Goal: Information Seeking & Learning: Learn about a topic

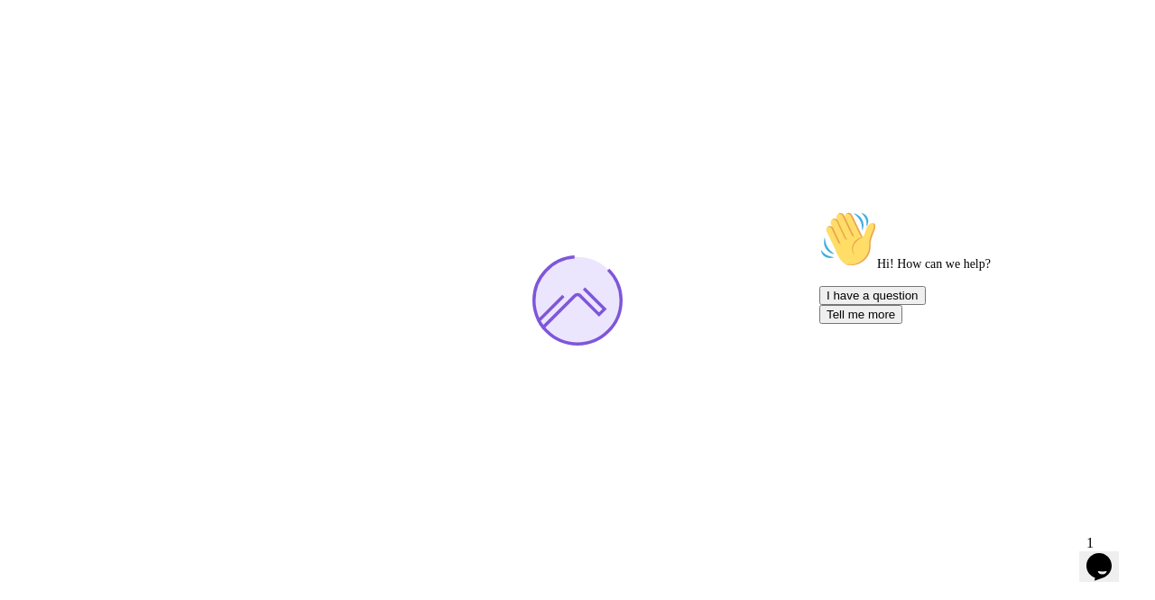
drag, startPoint x: 97, startPoint y: 8, endPoint x: 311, endPoint y: 309, distance: 369.4
click at [1140, 495] on div at bounding box center [577, 300] width 1155 height 600
click at [819, 210] on icon "Chat attention grabber" at bounding box center [819, 210] width 0 height 0
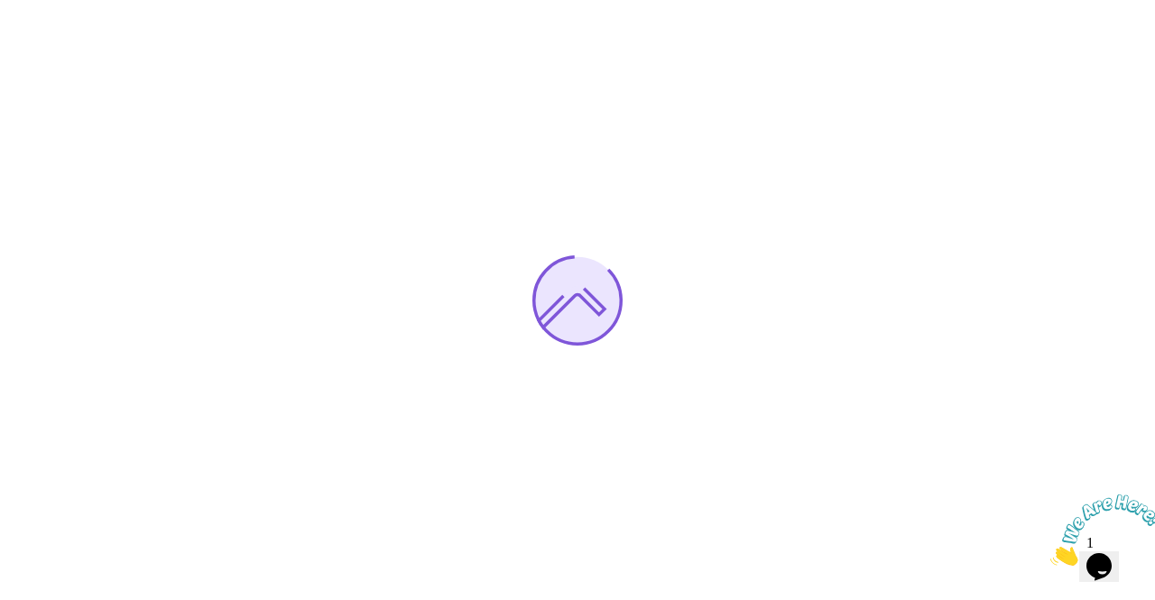
click at [1104, 551] on img at bounding box center [1106, 529] width 112 height 71
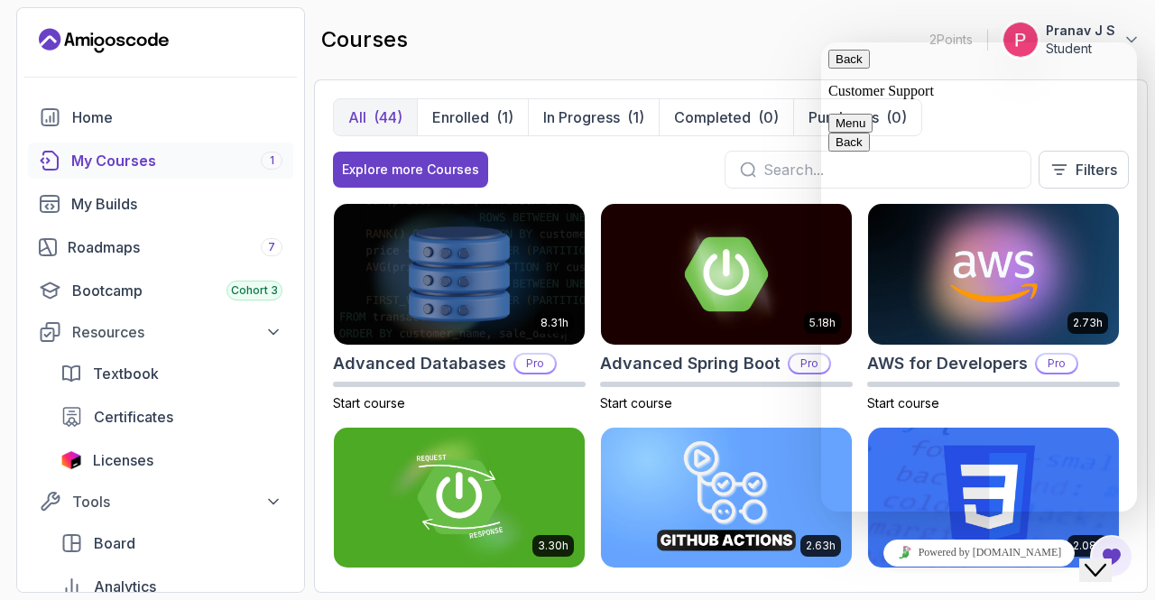
click at [1019, 557] on link "Powered by [DOMAIN_NAME]" at bounding box center [979, 552] width 192 height 27
click at [872, 114] on button "Menu" at bounding box center [850, 123] width 44 height 19
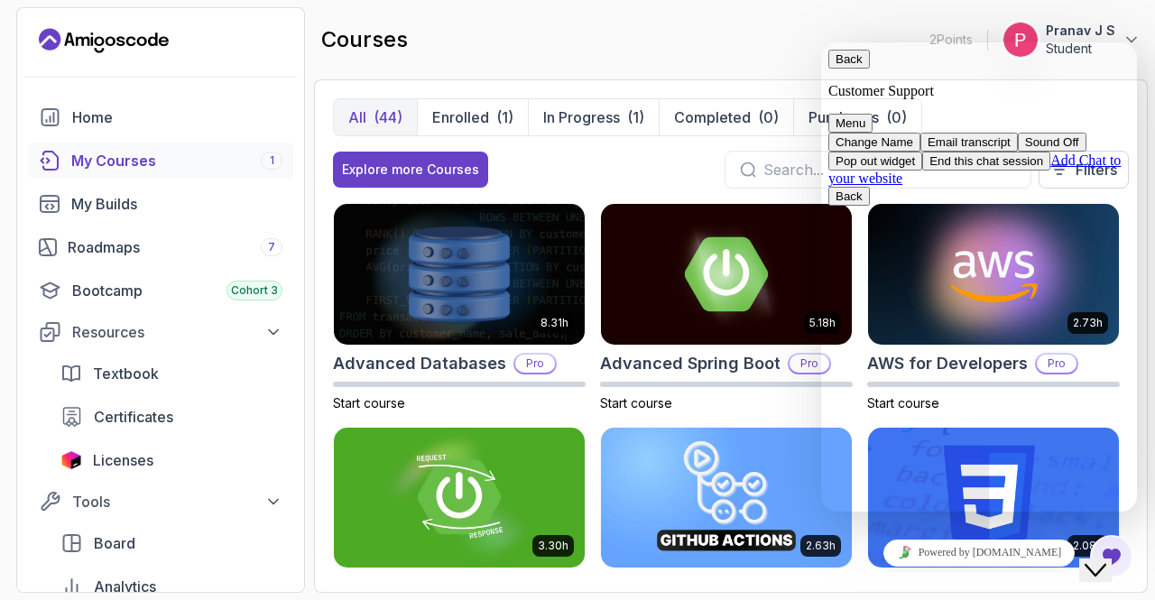
click at [872, 114] on button "Menu" at bounding box center [850, 123] width 44 height 19
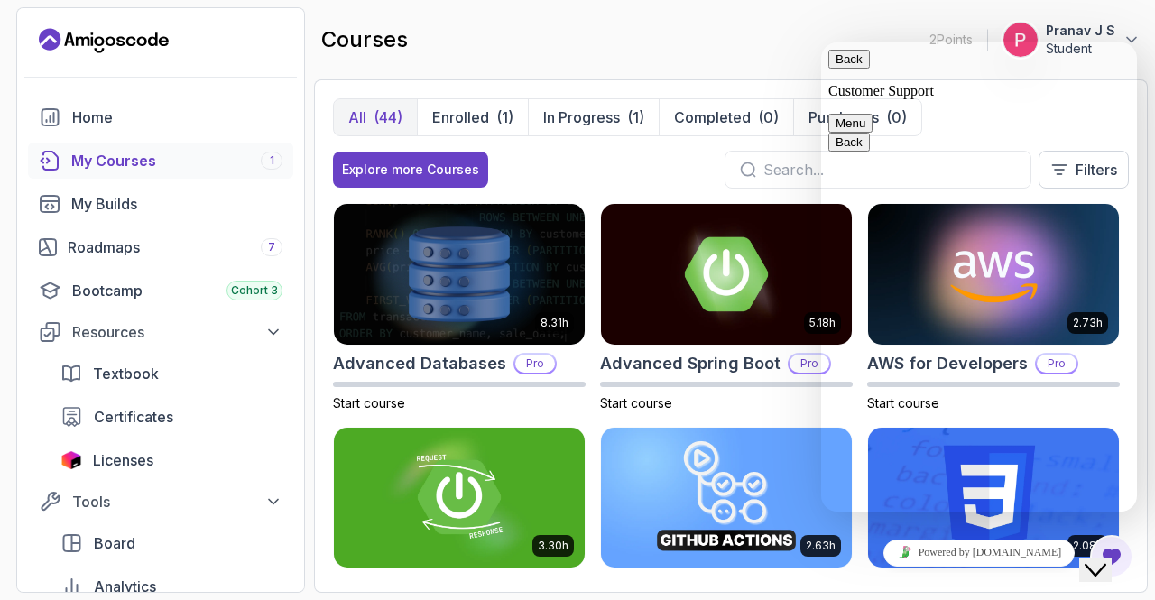
click at [872, 114] on button "Menu" at bounding box center [850, 123] width 44 height 19
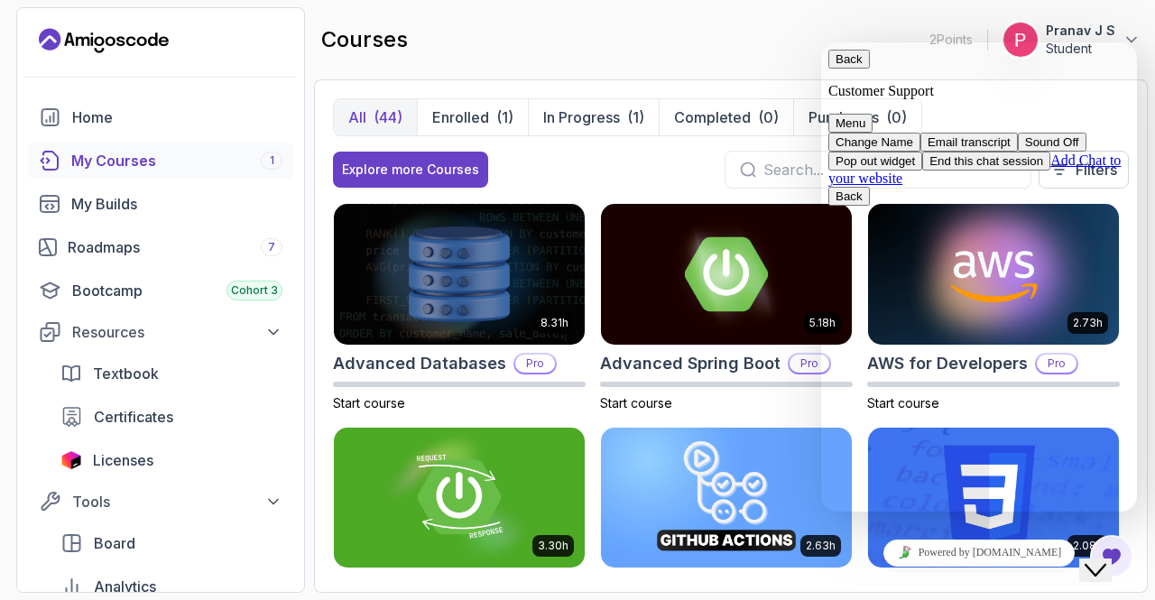
click at [1026, 186] on link "Add Chat to your website" at bounding box center [974, 168] width 292 height 33
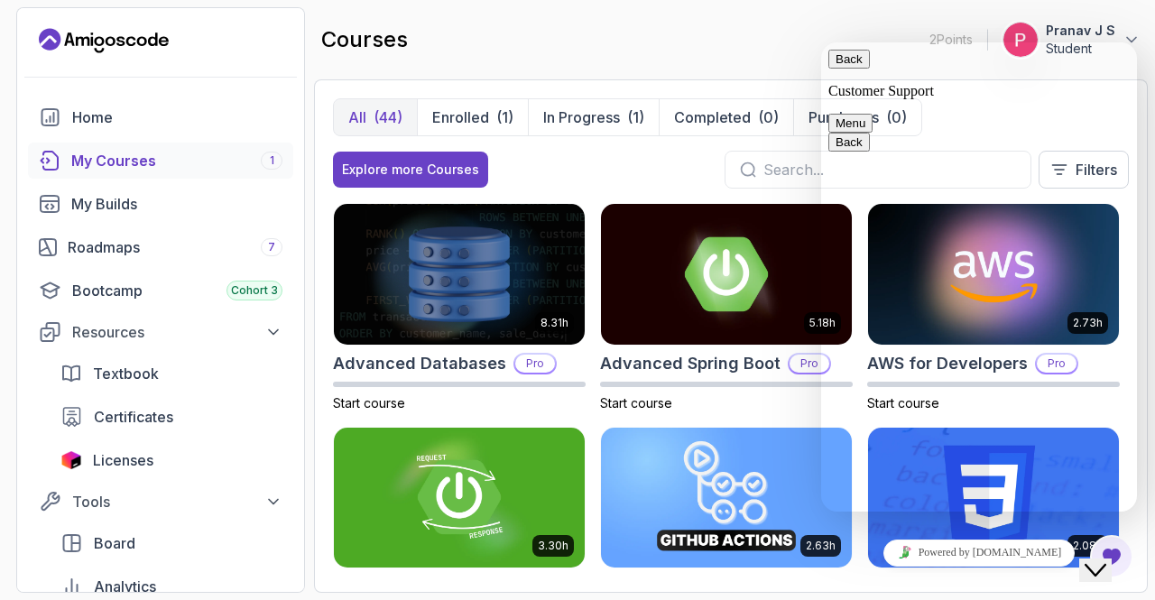
click at [821, 42] on div "Rate this chat Insert emoji" at bounding box center [821, 42] width 0 height 0
click at [872, 114] on button "Menu" at bounding box center [850, 123] width 44 height 19
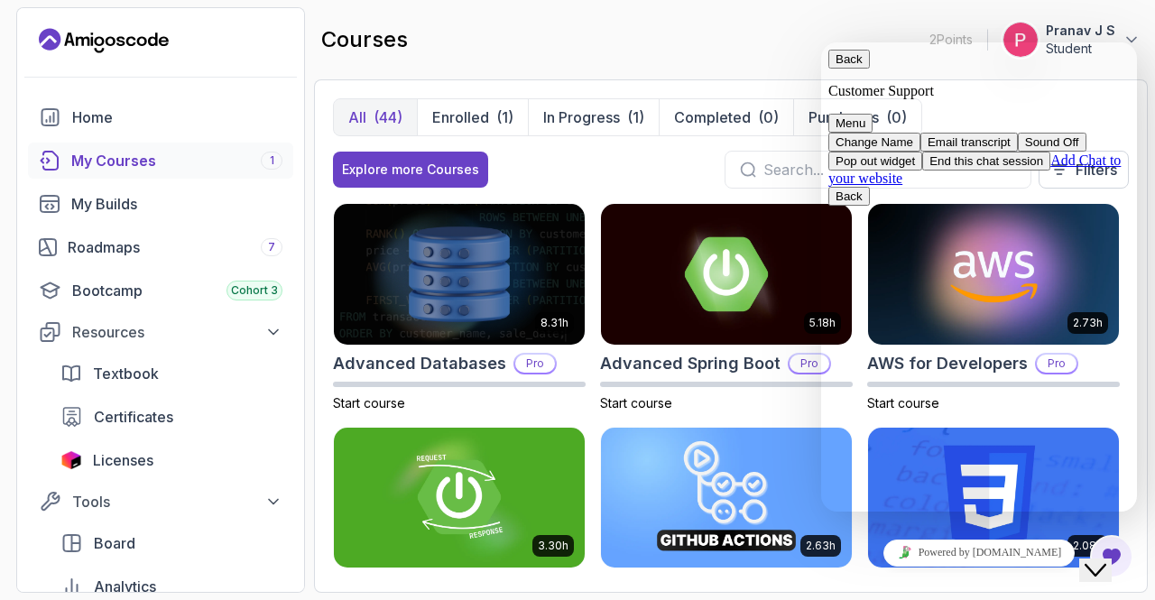
click at [1023, 170] on button "End this chat session" at bounding box center [986, 161] width 128 height 19
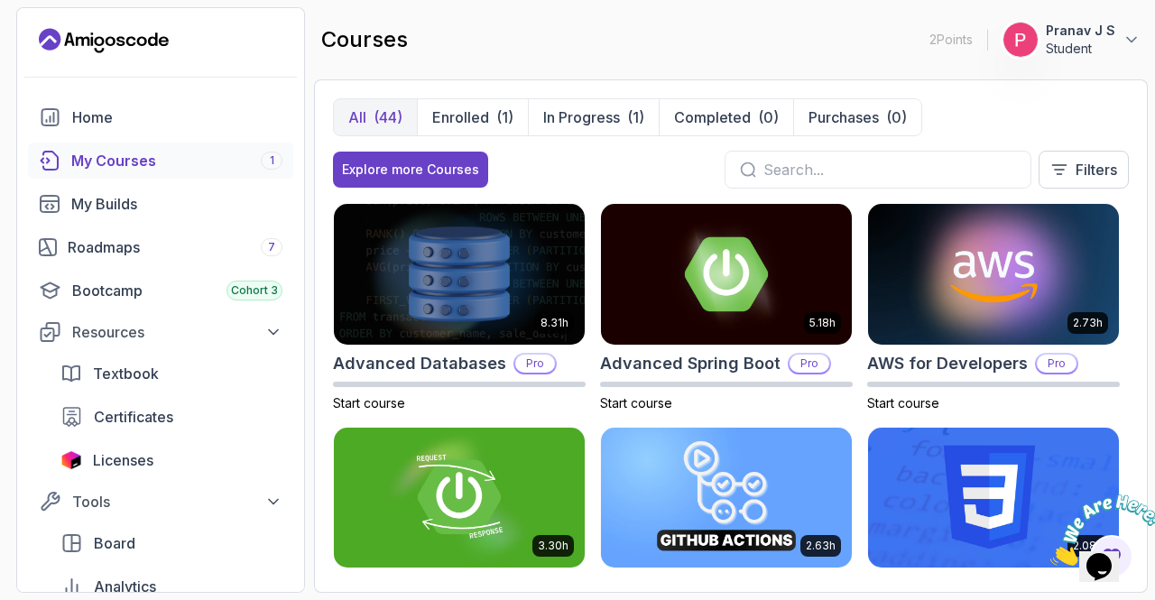
click at [1084, 558] on img at bounding box center [1106, 529] width 112 height 71
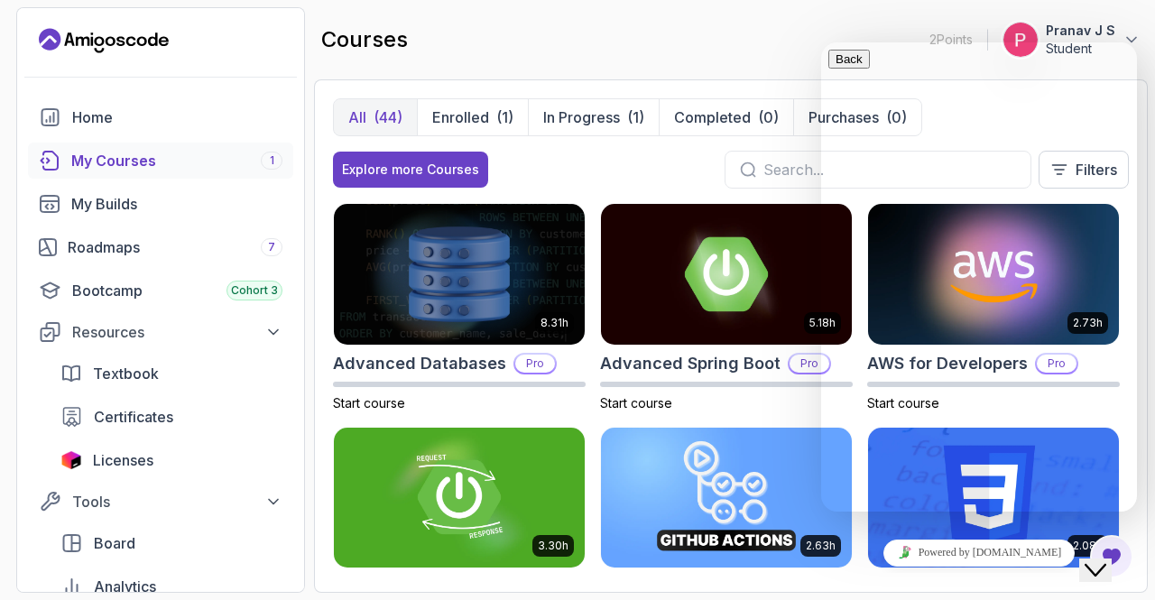
click at [1106, 559] on icon "Close Chat This icon closes the chat window." at bounding box center [1095, 570] width 22 height 22
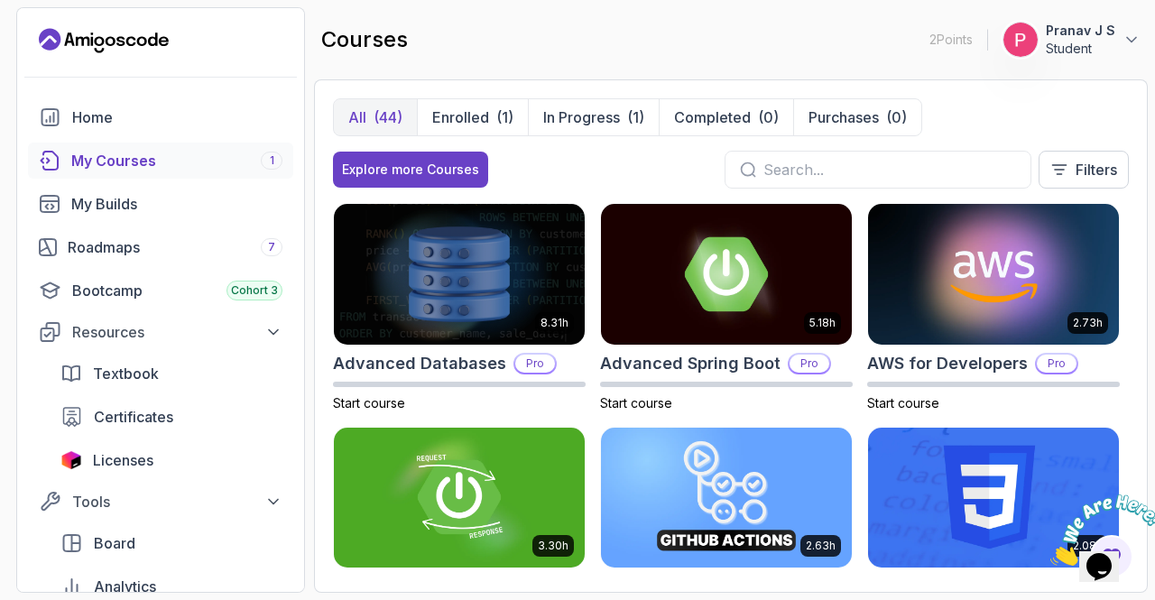
click at [1123, 560] on img at bounding box center [1106, 529] width 112 height 71
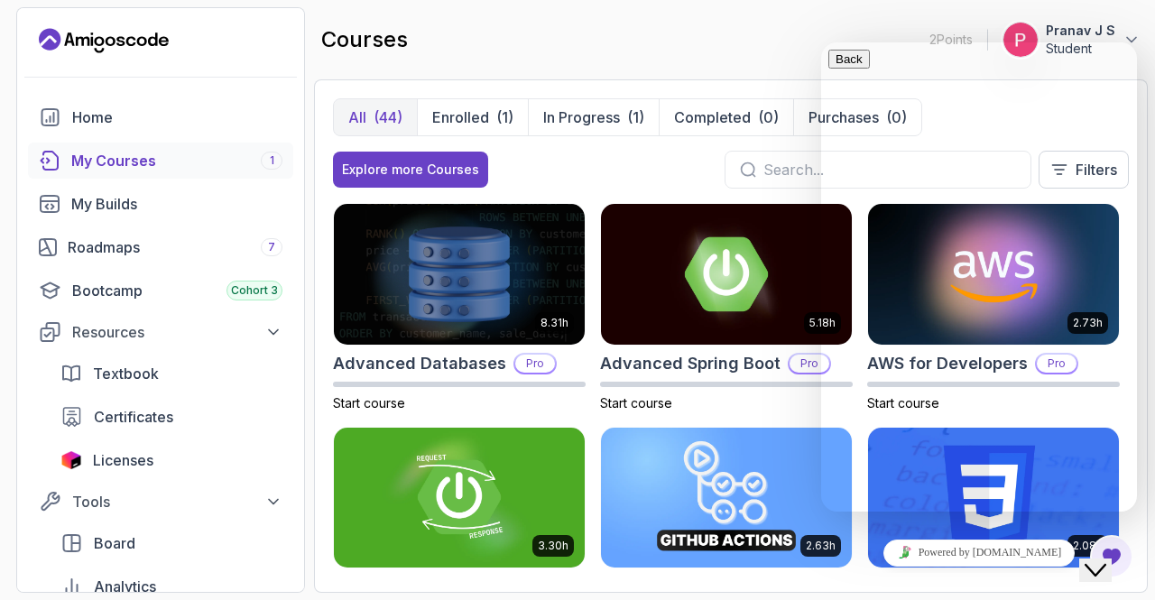
scroll to position [203, 0]
click at [821, 42] on textarea at bounding box center [821, 42] width 0 height 0
click at [1014, 575] on div "Hi there Need help? Search our help center for answers or start a conversation:…" at bounding box center [978, 575] width 301 height 0
click at [846, 68] on button "Back" at bounding box center [848, 59] width 41 height 19
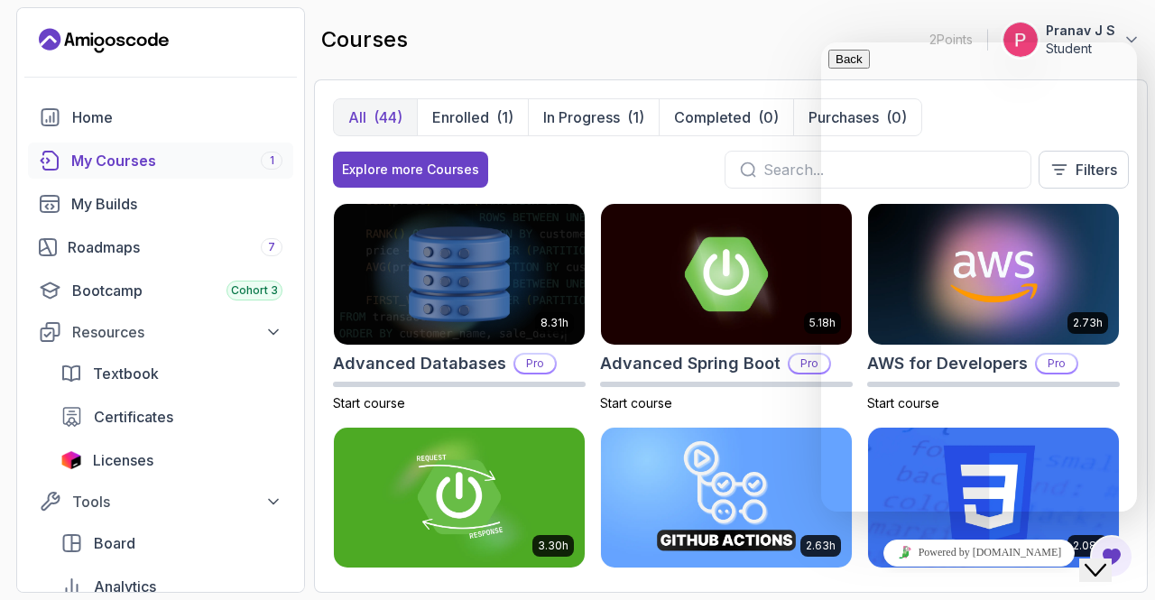
click at [1122, 535] on div "Close Chat This icon closes the chat window." at bounding box center [1107, 535] width 43 height 0
click at [1106, 559] on icon "Close Chat This icon closes the chat window." at bounding box center [1095, 570] width 22 height 22
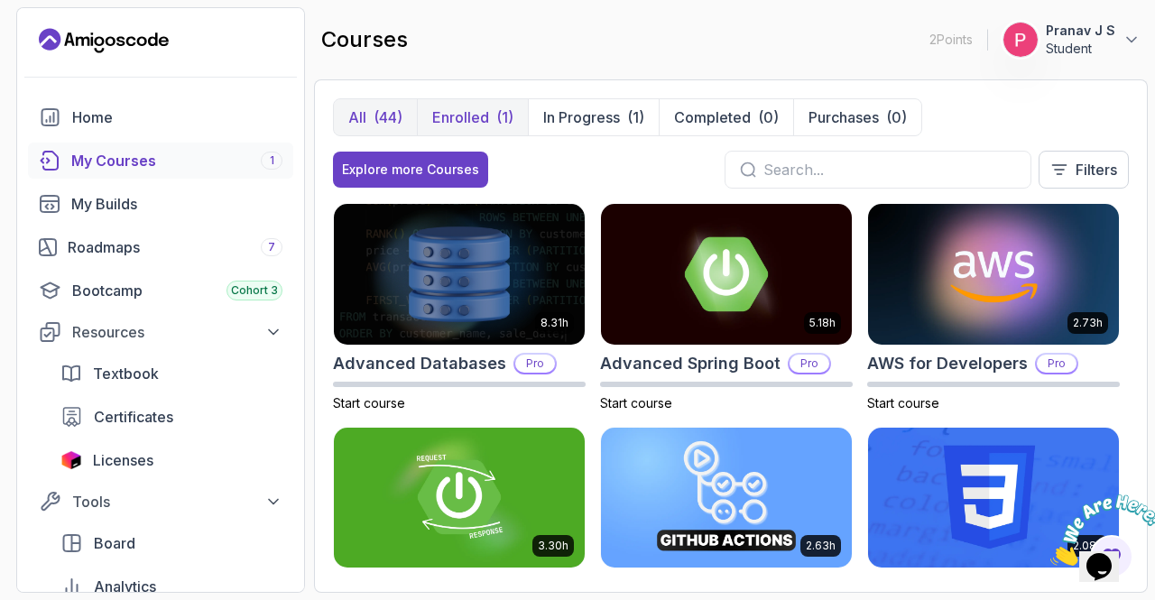
click at [498, 101] on button "Enrolled (1)" at bounding box center [472, 117] width 111 height 36
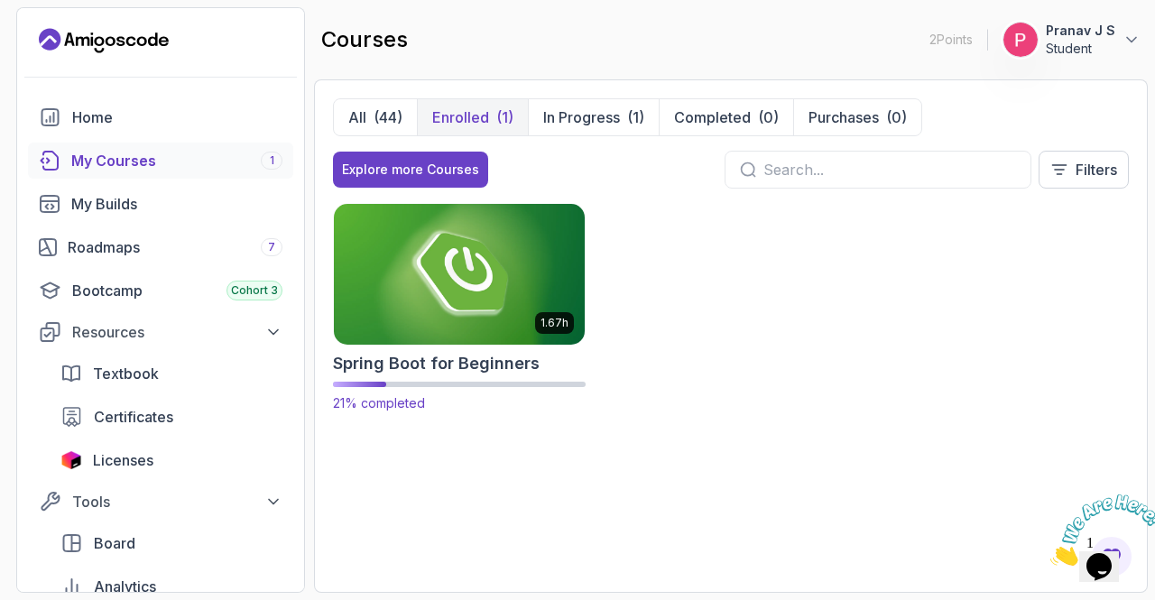
click at [440, 287] on img at bounding box center [458, 273] width 263 height 147
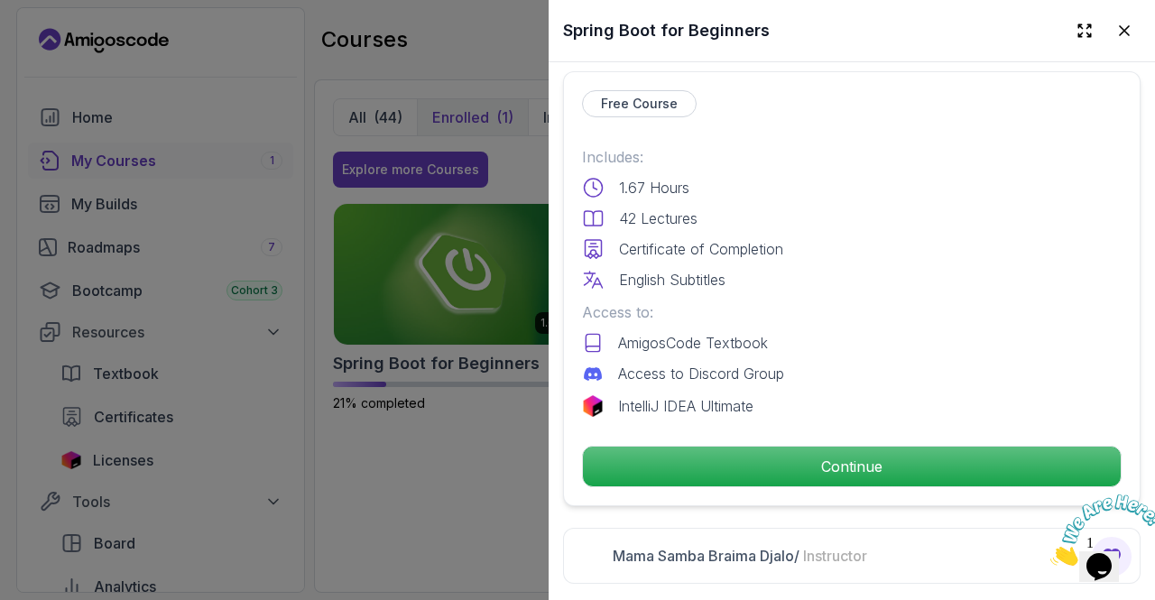
scroll to position [418, 0]
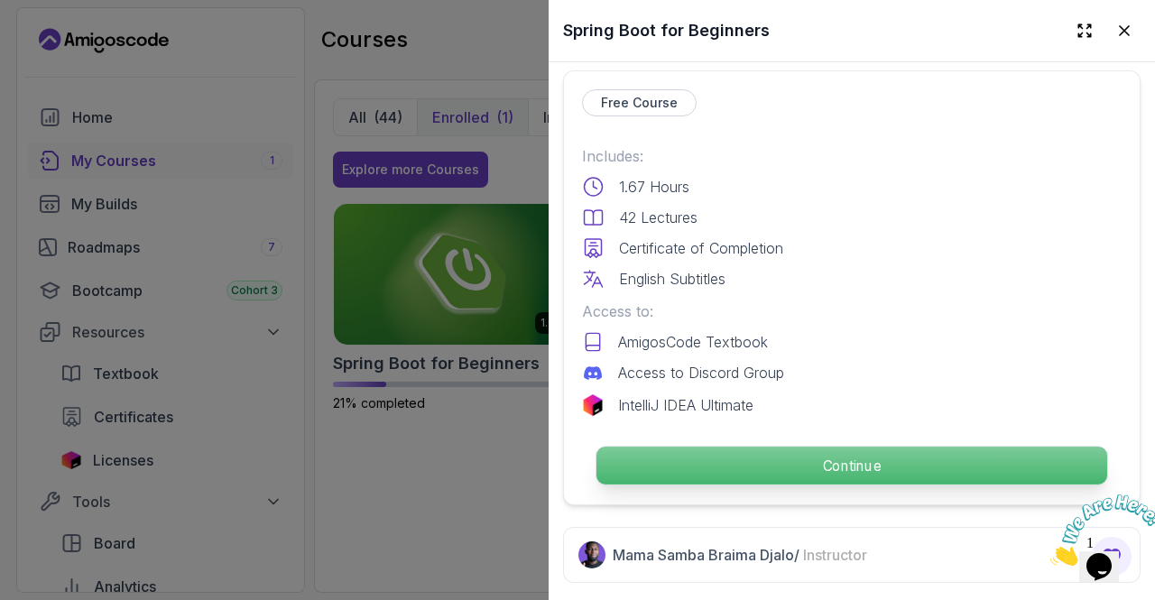
click at [797, 464] on p "Continue" at bounding box center [851, 465] width 511 height 38
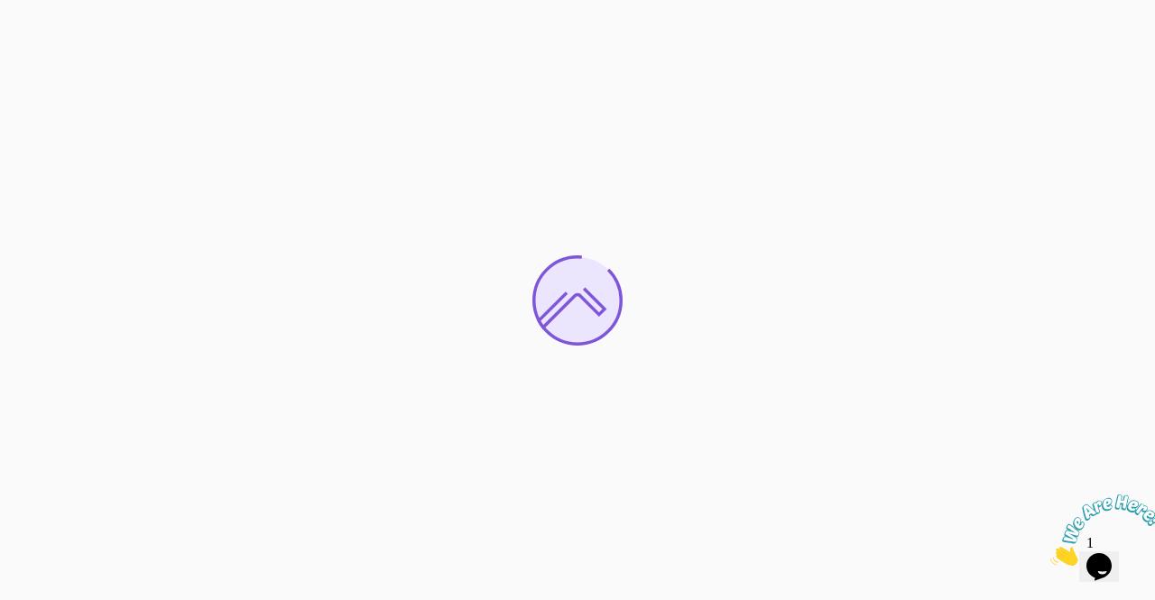
click at [1050, 553] on icon "Close" at bounding box center [1050, 560] width 0 height 15
click at [1110, 553] on icon "Chat widget" at bounding box center [1098, 566] width 25 height 27
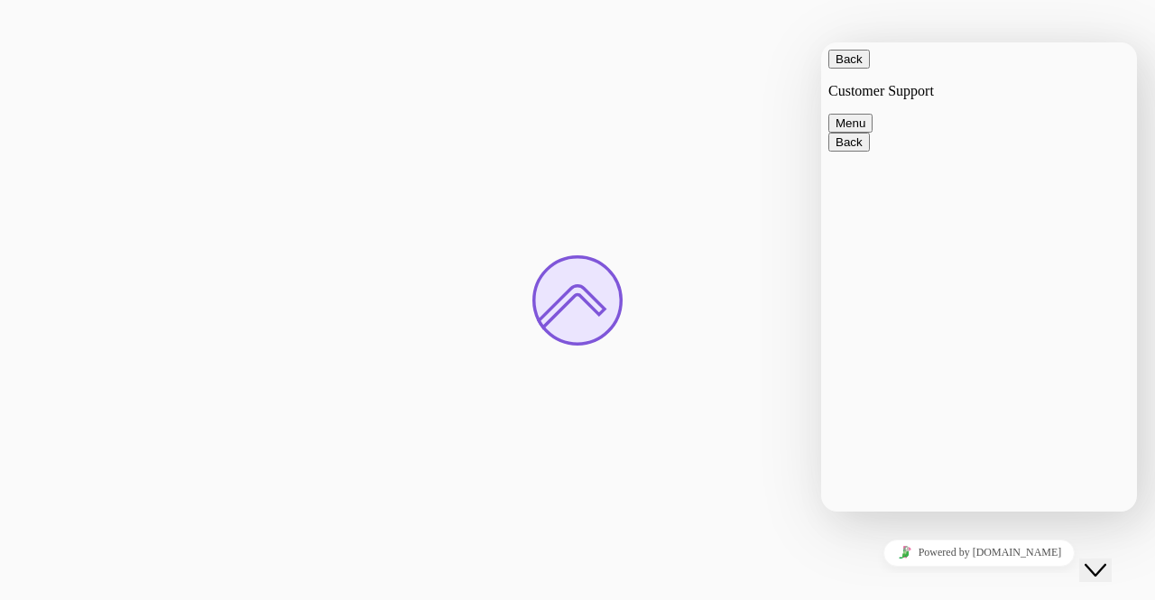
click at [872, 114] on button "Menu" at bounding box center [850, 123] width 44 height 19
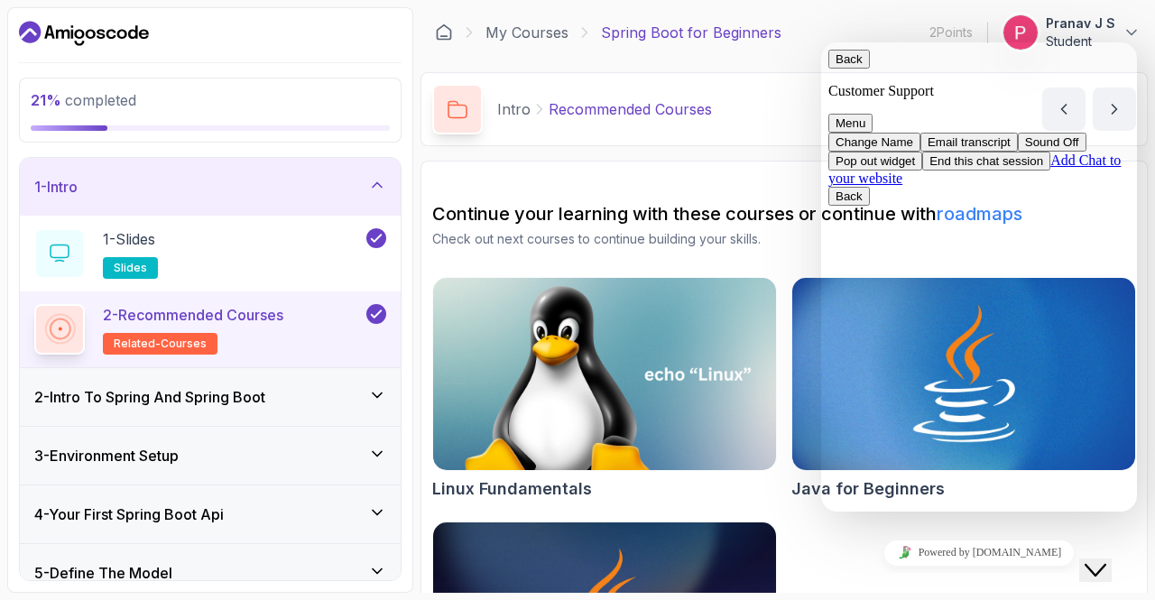
click at [922, 170] on button "Pop out widget" at bounding box center [875, 161] width 94 height 19
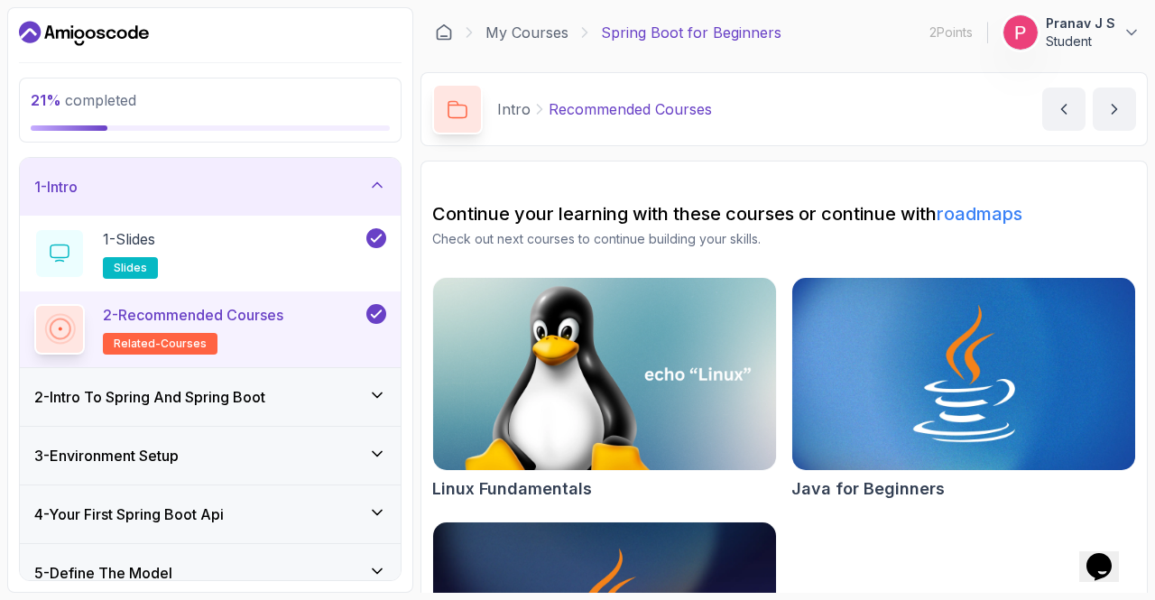
click at [381, 436] on div "3 - Environment Setup" at bounding box center [210, 456] width 381 height 58
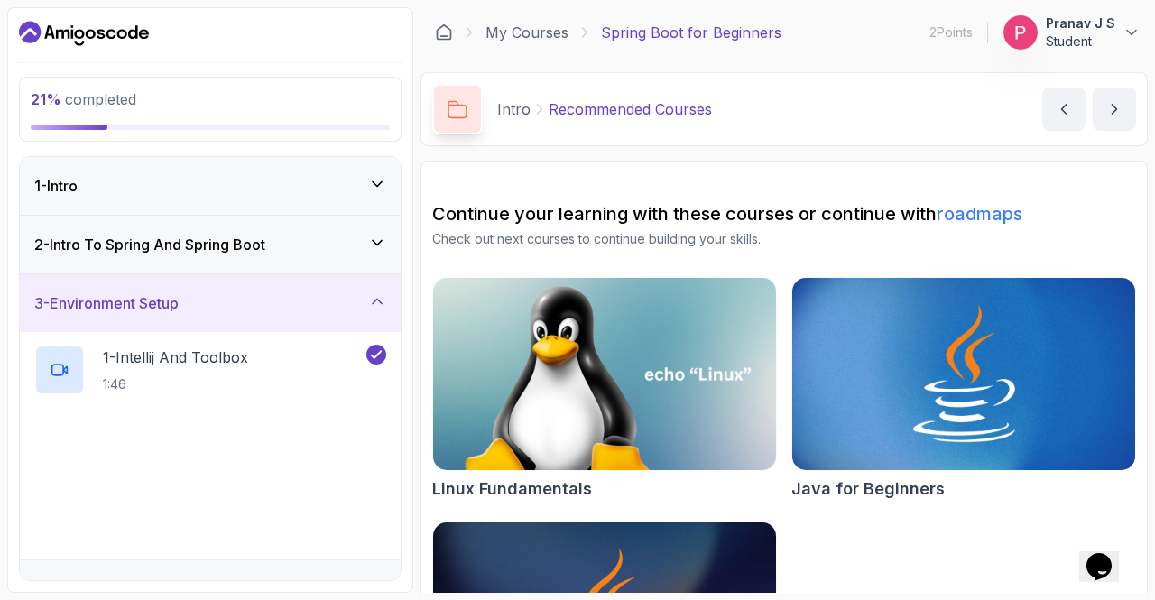
scroll to position [95, 0]
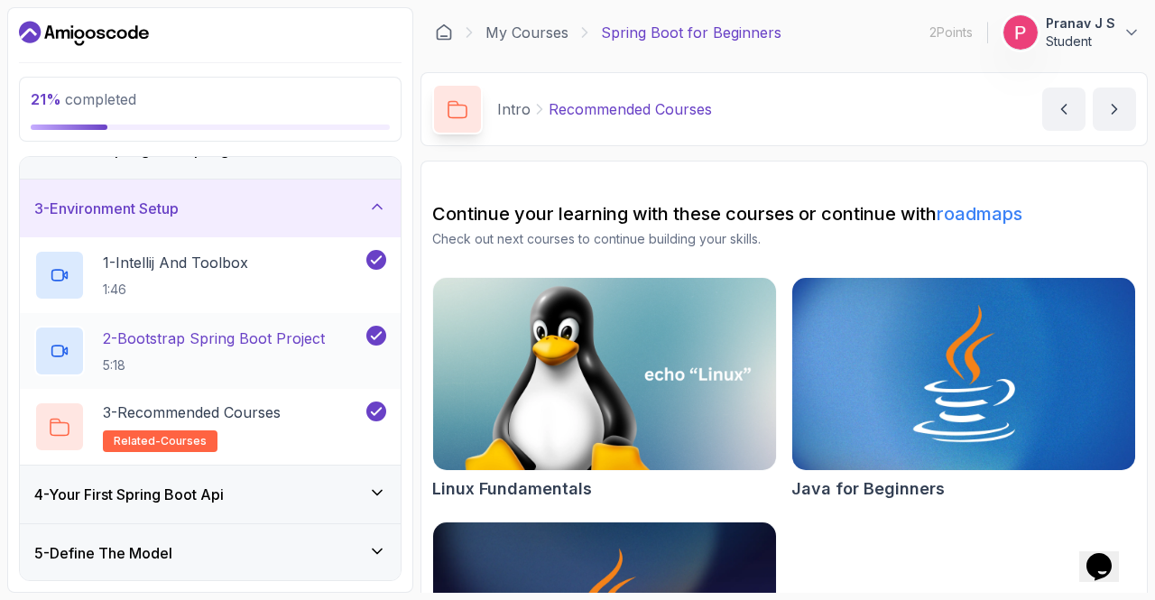
click at [319, 333] on p "2 - Bootstrap Spring Boot Project" at bounding box center [214, 338] width 222 height 22
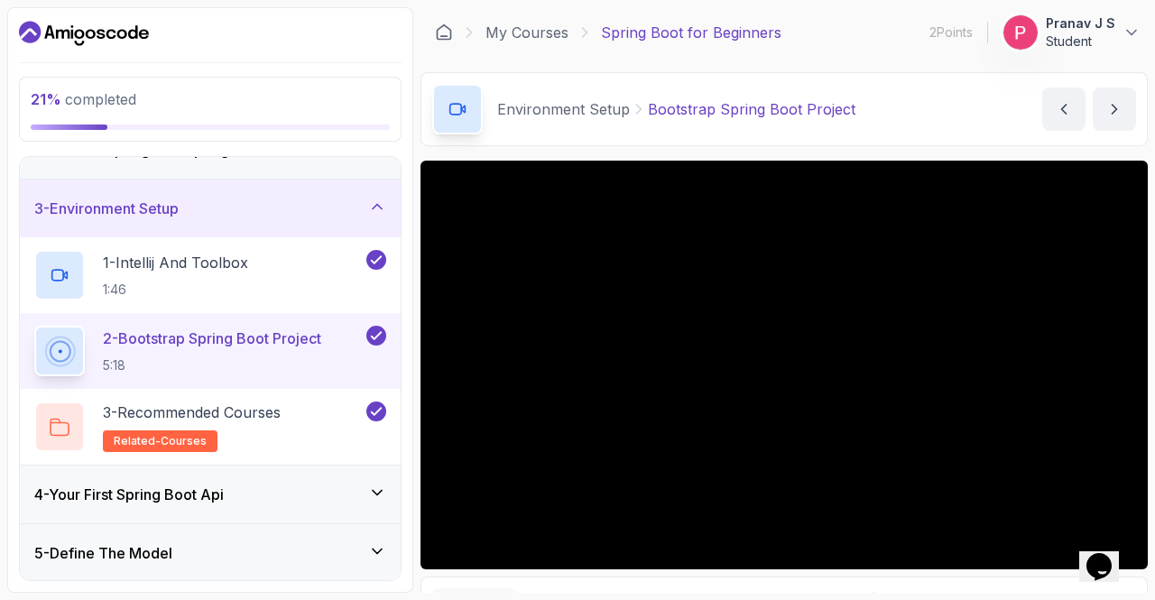
click at [381, 207] on icon at bounding box center [377, 207] width 18 height 18
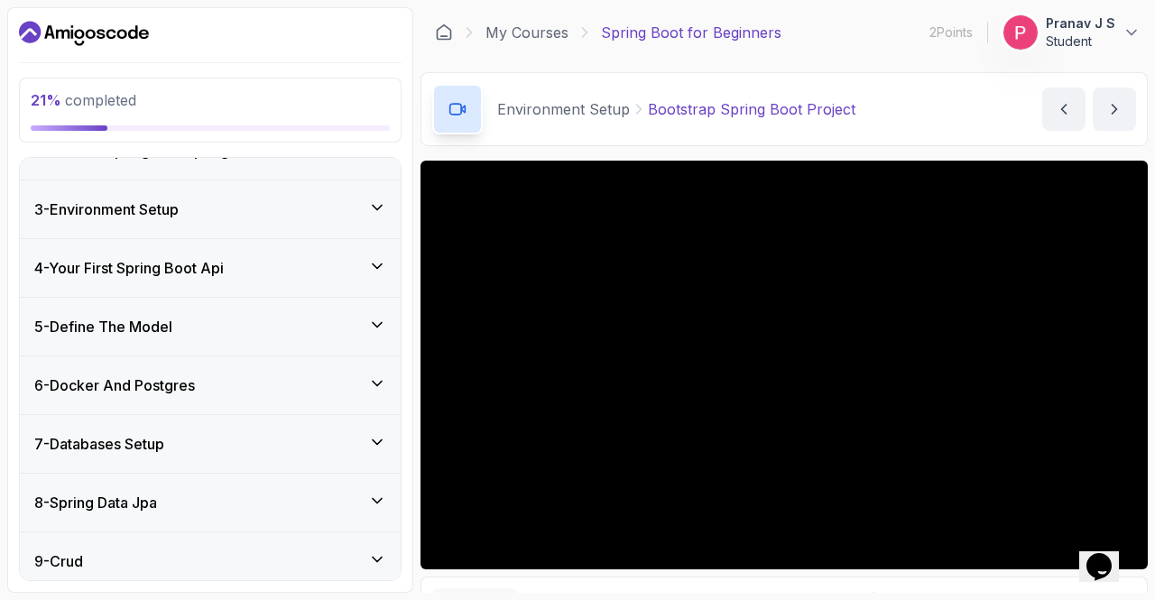
click at [379, 240] on div "4 - Your First Spring Boot Api" at bounding box center [210, 268] width 381 height 58
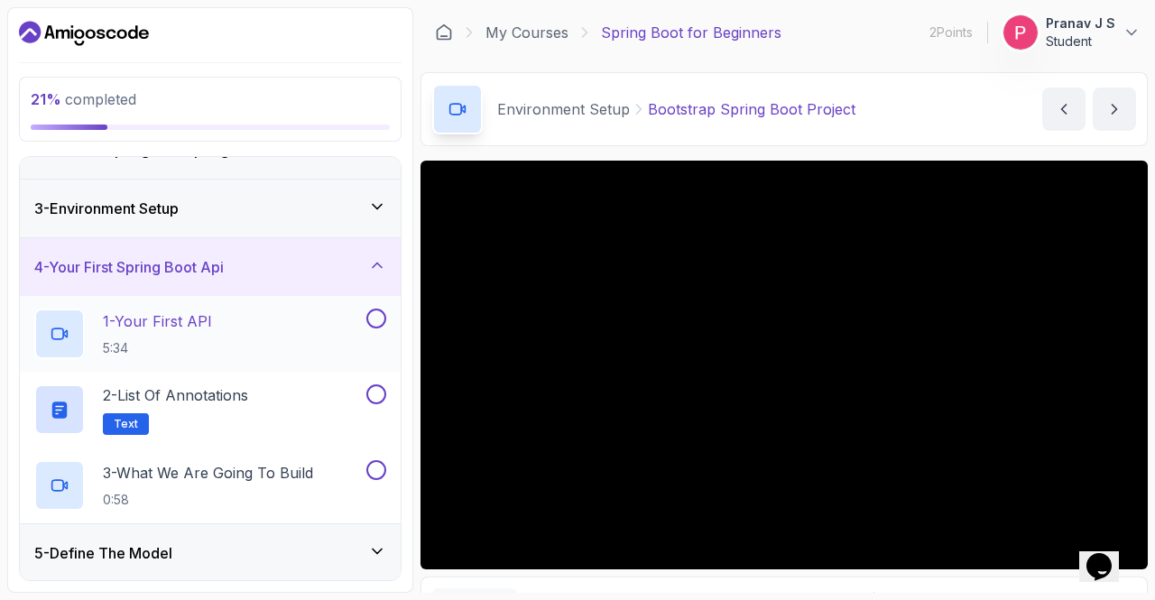
click at [149, 310] on p "1 - Your First API" at bounding box center [157, 321] width 109 height 22
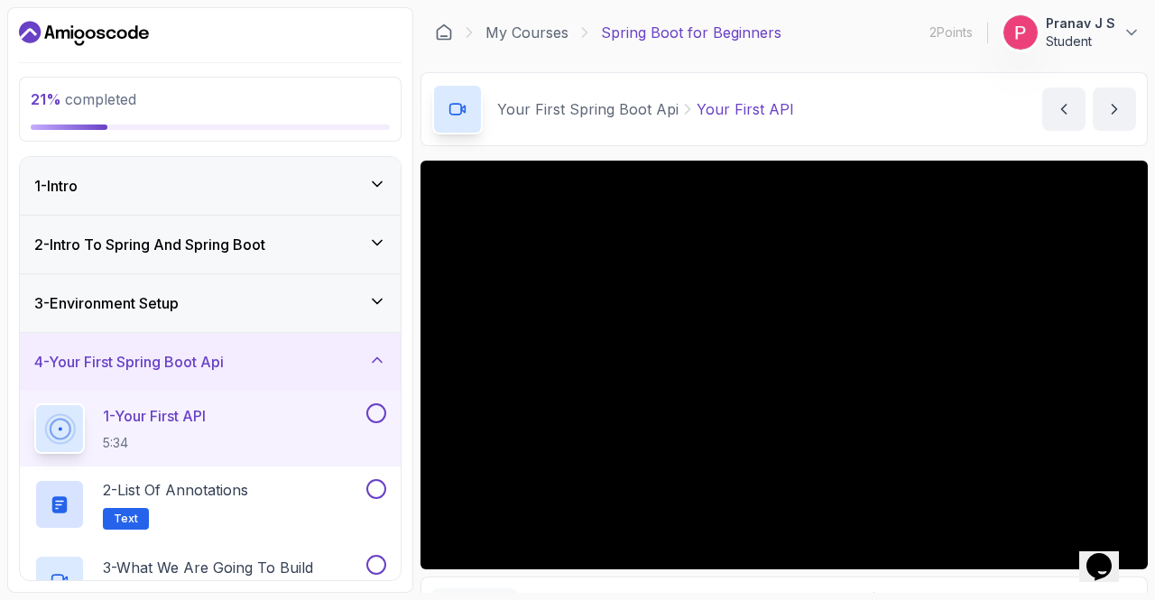
scroll to position [173, 0]
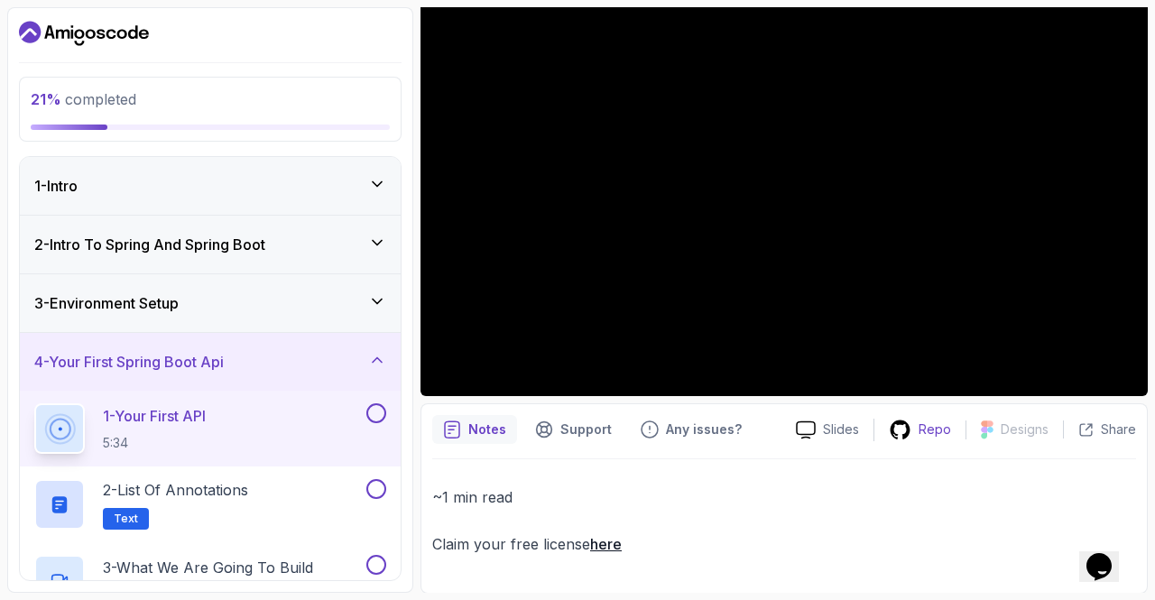
click at [954, 423] on div "Repo" at bounding box center [919, 430] width 91 height 23
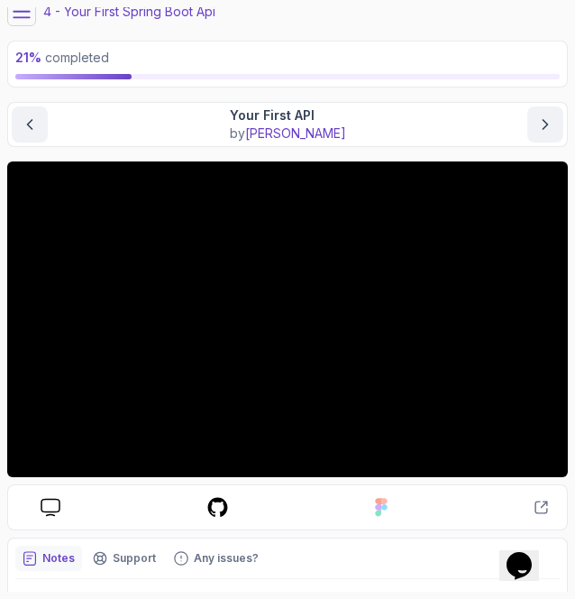
scroll to position [64, 0]
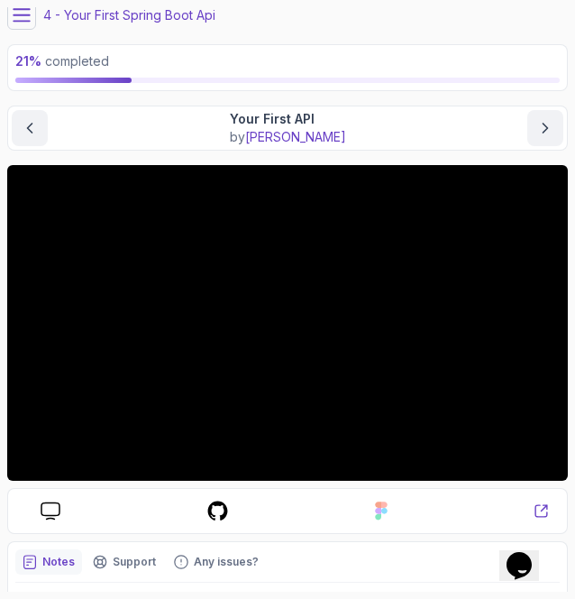
click at [539, 504] on icon at bounding box center [541, 510] width 15 height 15
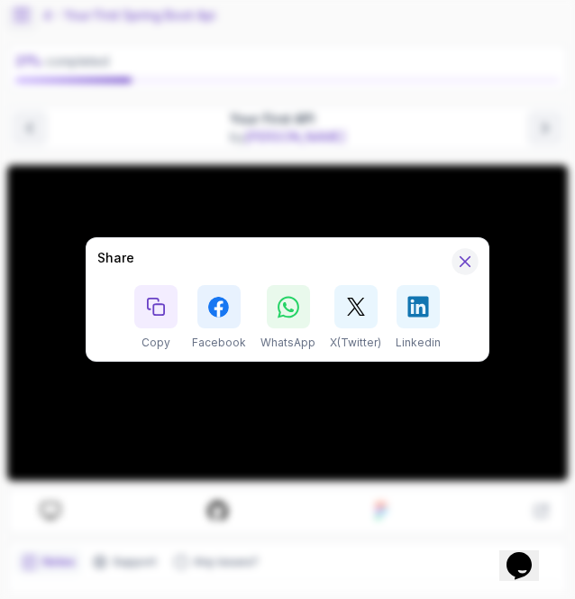
click at [471, 262] on icon "Hide Share modal" at bounding box center [465, 262] width 19 height 19
